Goal: Navigation & Orientation: Understand site structure

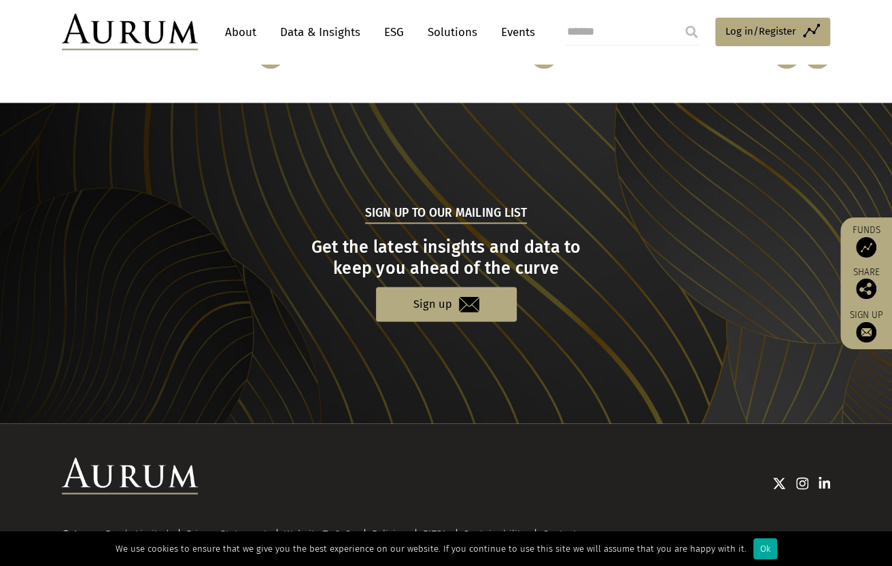
scroll to position [1312, 0]
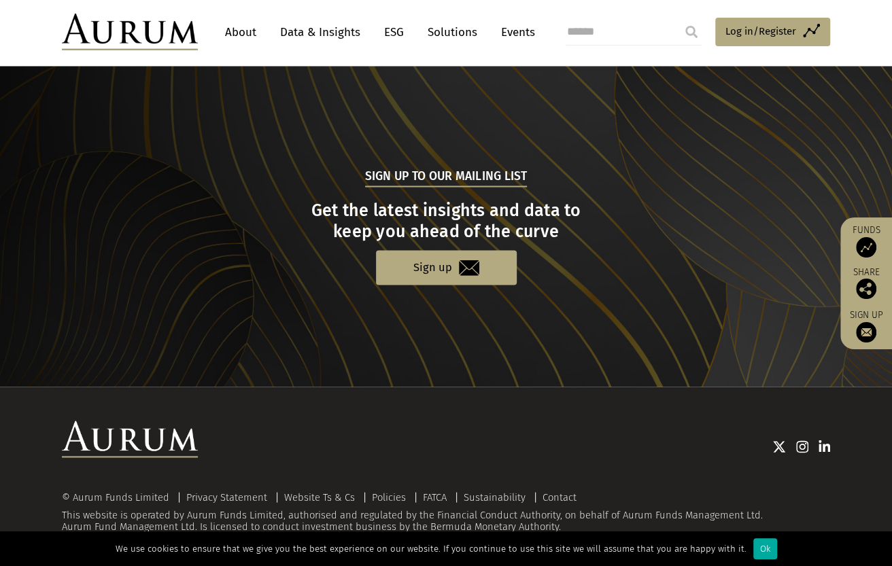
click at [238, 29] on link "About" at bounding box center [240, 32] width 45 height 25
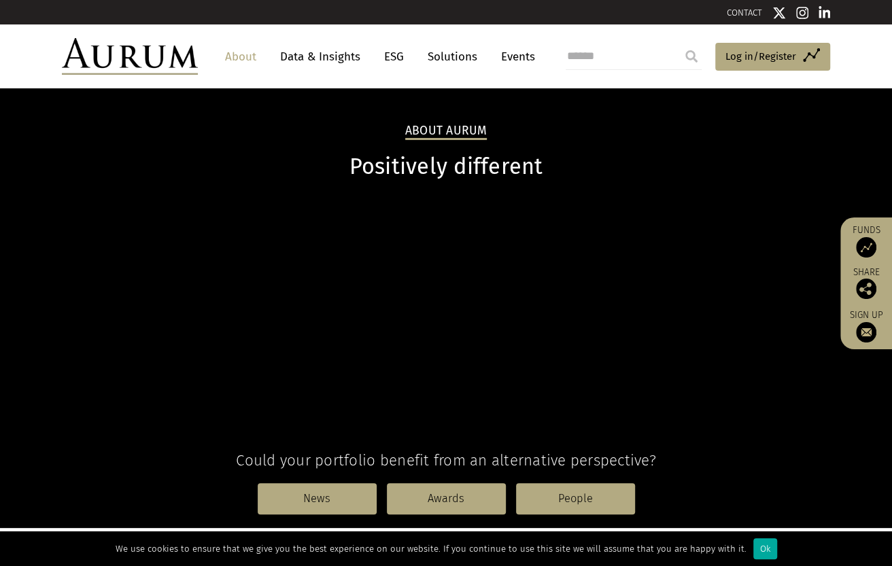
click at [318, 30] on header "About Data & Insights ESG Solutions Events Access Funds Log in/Register Sign ou…" at bounding box center [446, 56] width 892 height 64
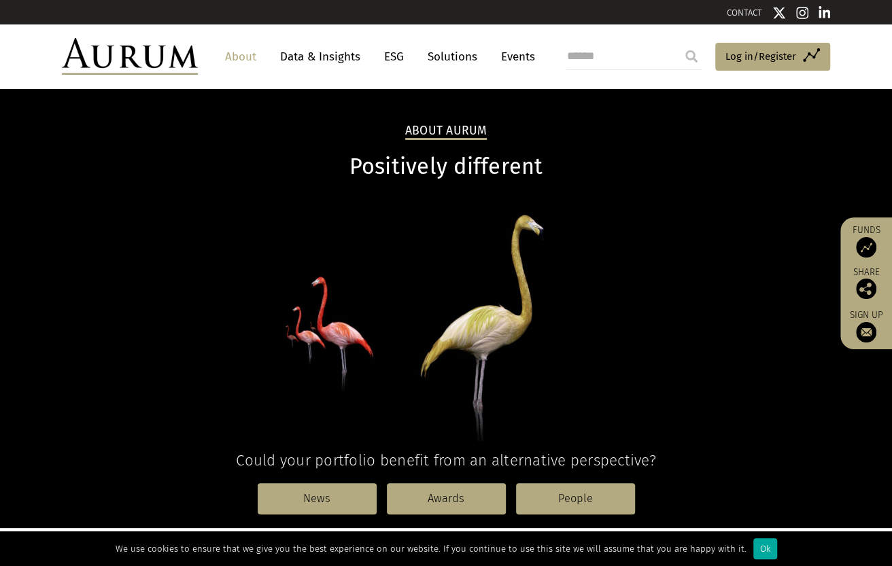
click at [317, 56] on link "Data & Insights" at bounding box center [320, 56] width 94 height 25
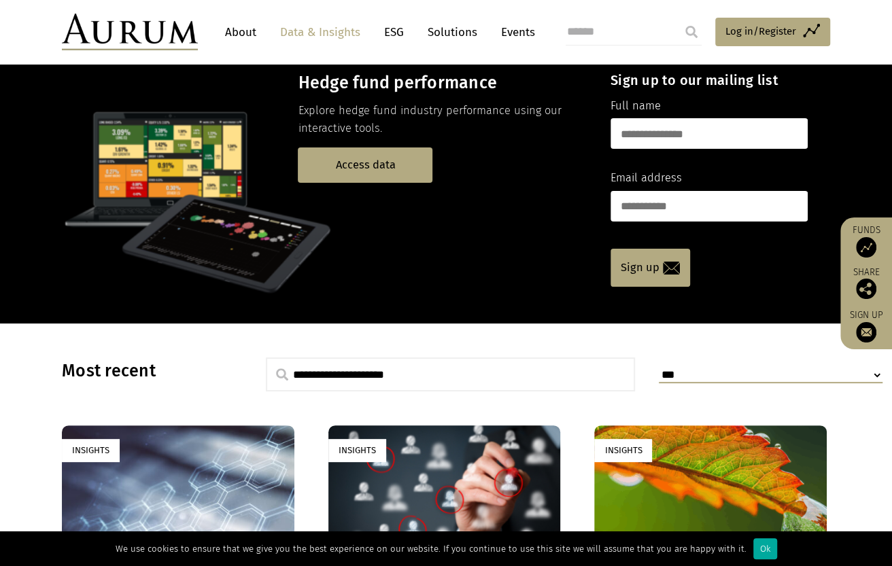
scroll to position [68, 0]
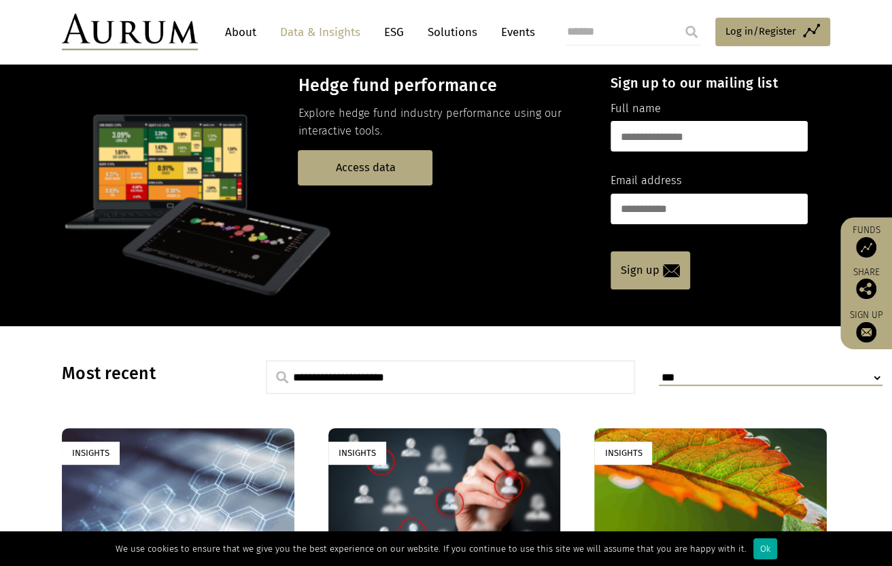
click at [460, 30] on link "Solutions" at bounding box center [452, 32] width 63 height 25
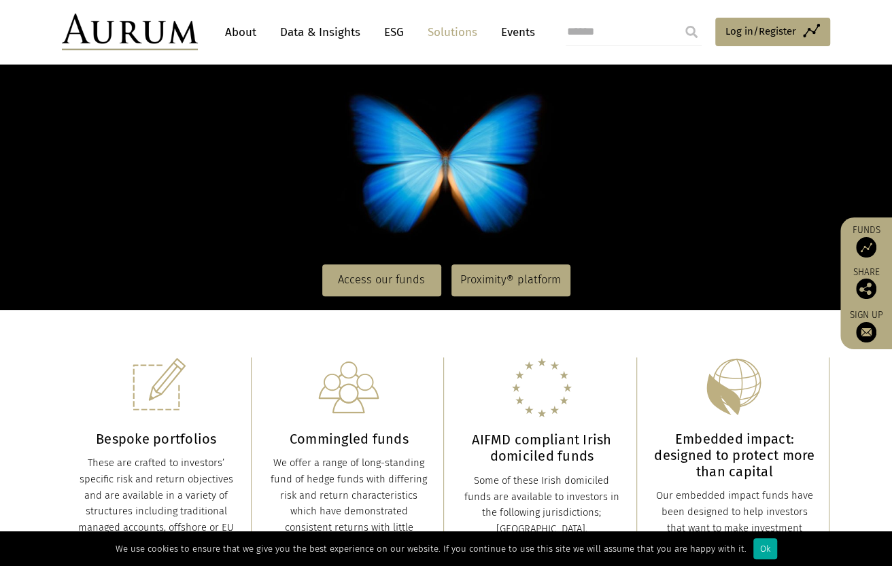
scroll to position [204, 0]
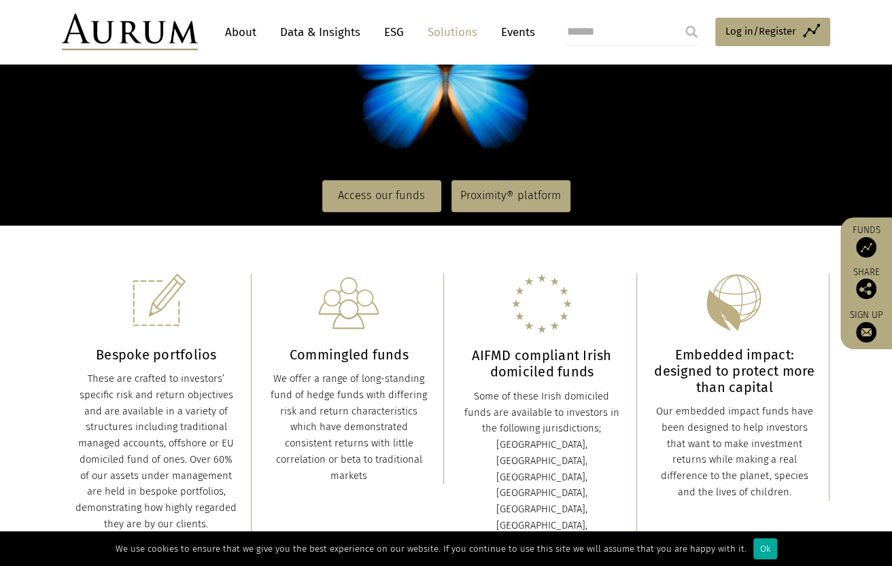
click at [509, 29] on link "Events" at bounding box center [514, 32] width 41 height 25
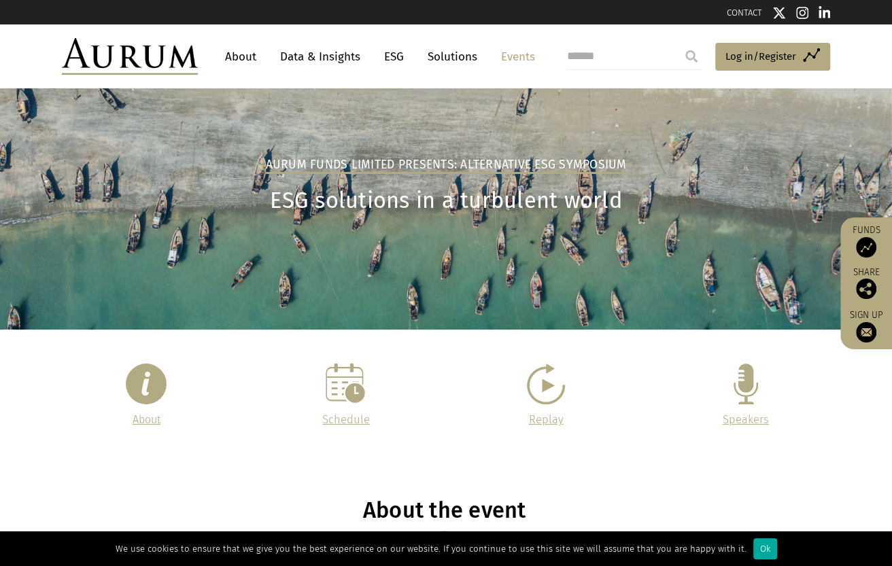
click at [313, 52] on link "Data & Insights" at bounding box center [320, 56] width 94 height 25
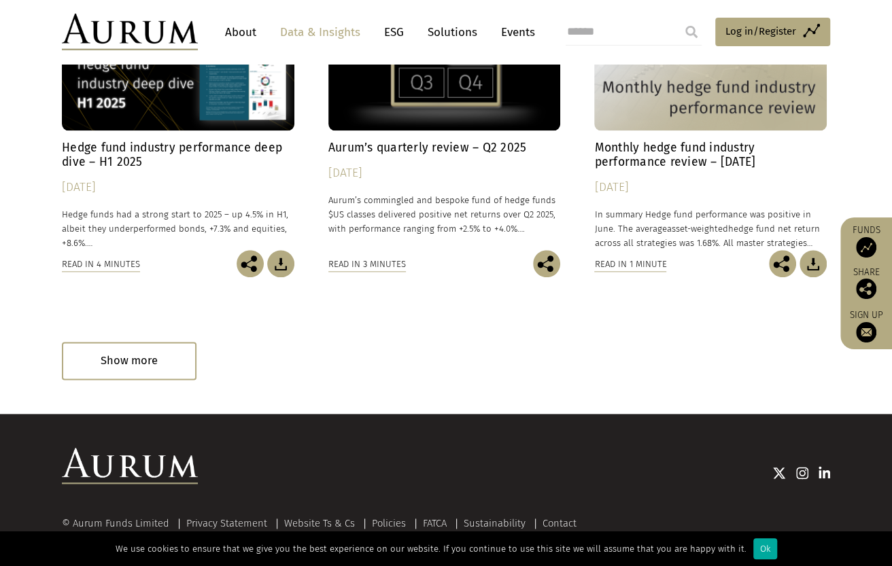
scroll to position [860, 0]
